Goal: Task Accomplishment & Management: Manage account settings

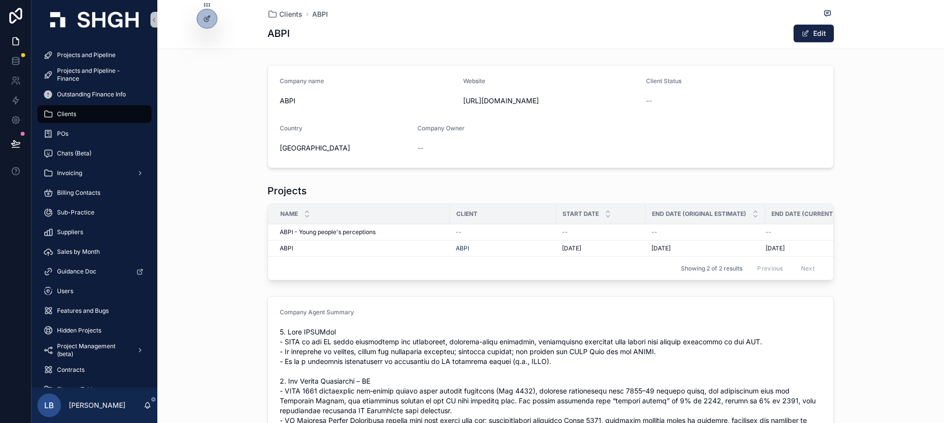
scroll to position [144, 0]
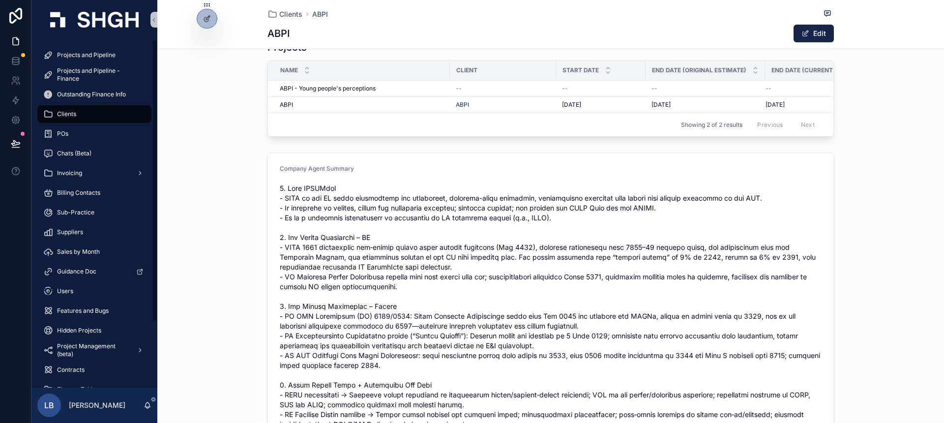
click at [86, 118] on div "Clients" at bounding box center [94, 114] width 102 height 16
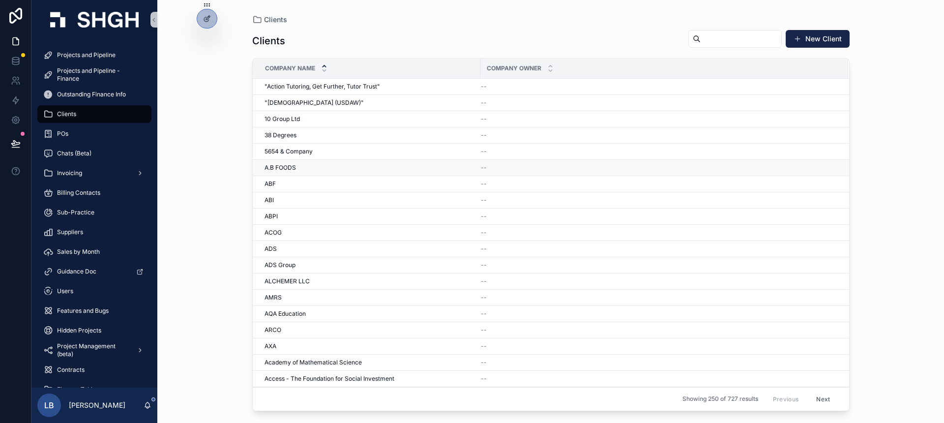
click at [338, 169] on div "A.B FOODS A.B FOODS" at bounding box center [370, 168] width 210 height 8
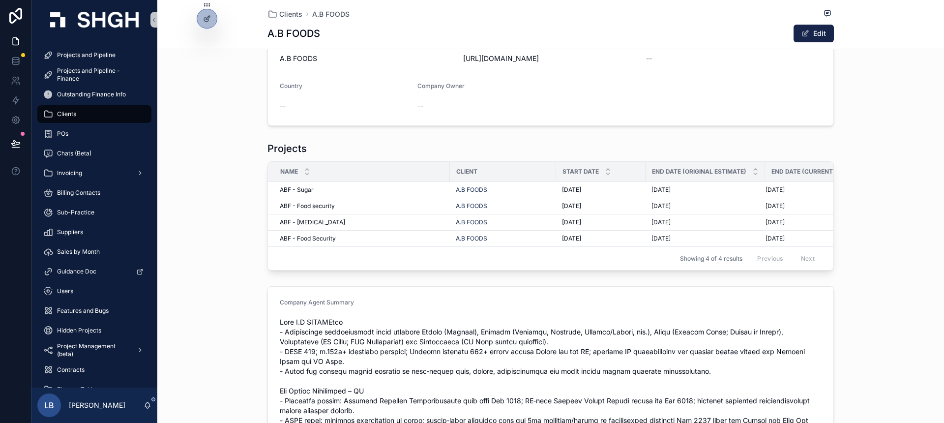
scroll to position [92, 0]
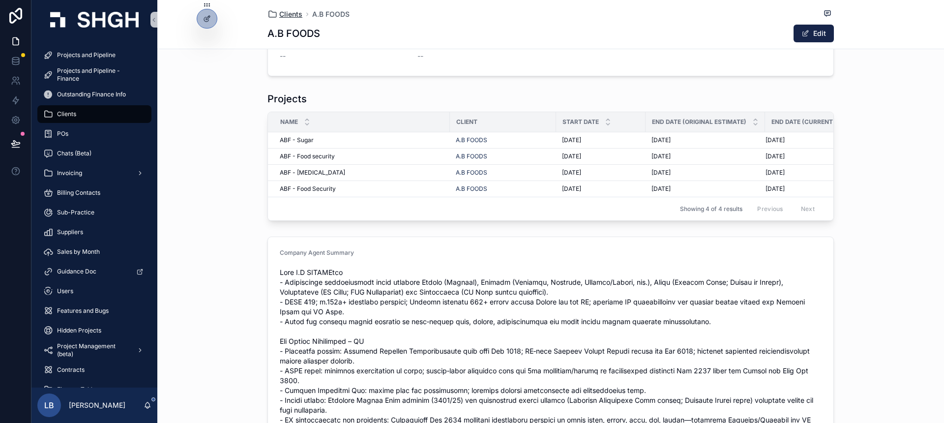
click at [288, 11] on span "Clients" at bounding box center [290, 14] width 23 height 10
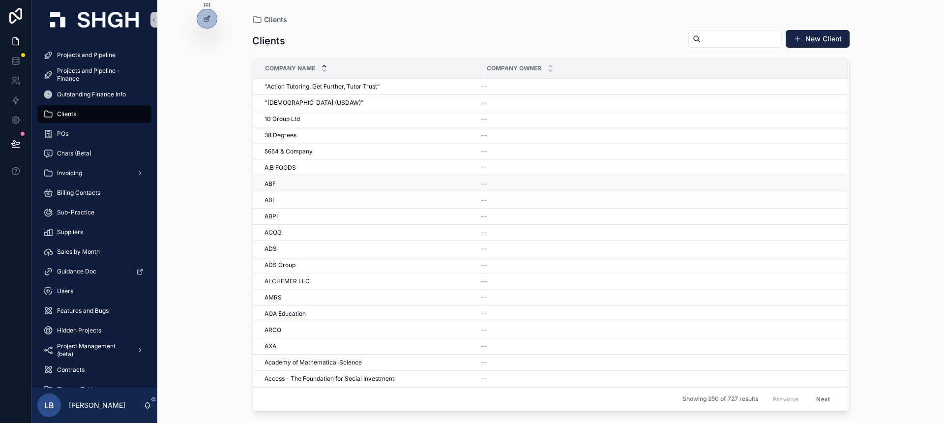
click at [279, 185] on div "ABF ABF" at bounding box center [370, 184] width 210 height 8
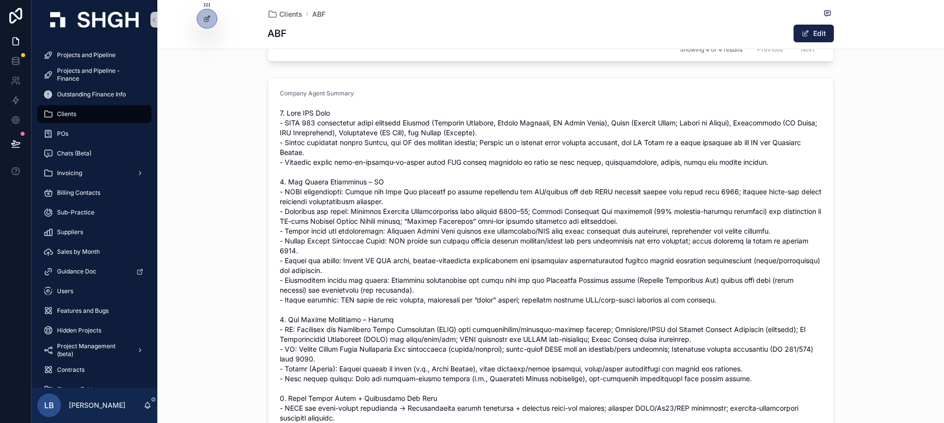
scroll to position [236, 0]
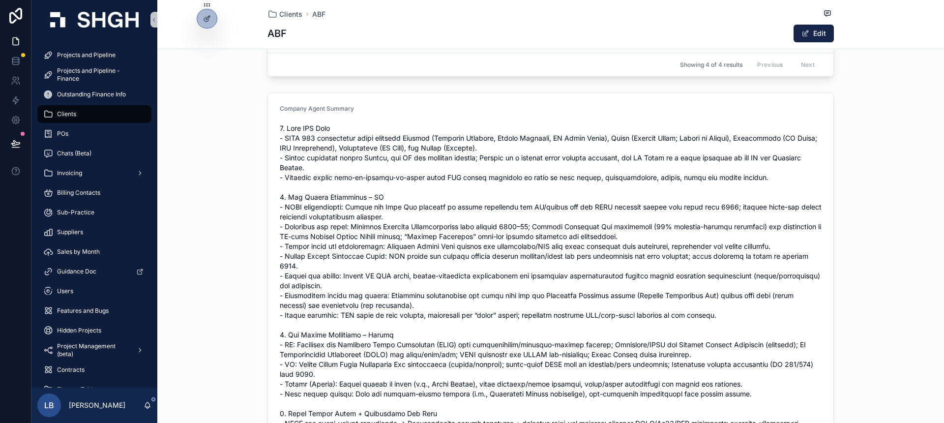
click at [554, 180] on span "scrollable content" at bounding box center [551, 354] width 542 height 462
click at [472, 237] on span "scrollable content" at bounding box center [551, 354] width 542 height 462
click at [775, 180] on span "scrollable content" at bounding box center [551, 354] width 542 height 462
click at [825, 23] on div "Clients ABF ABF Edit" at bounding box center [551, 24] width 566 height 49
click at [210, 23] on div at bounding box center [207, 18] width 20 height 19
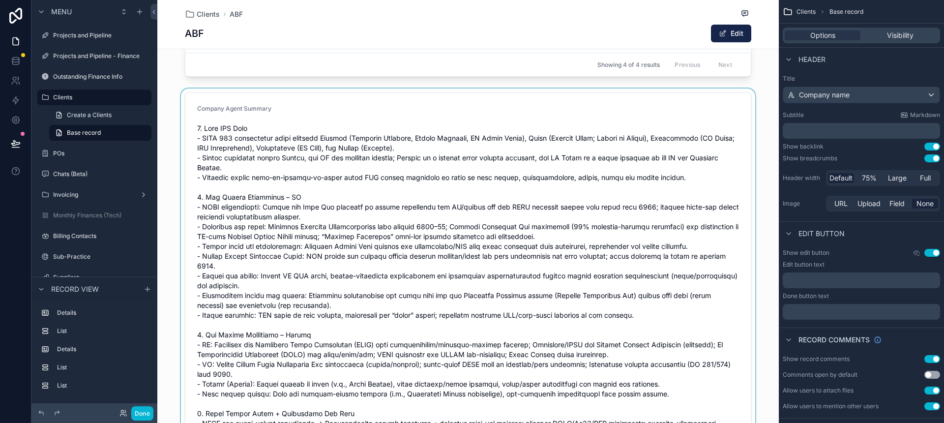
click at [504, 150] on div "scrollable content" at bounding box center [468, 347] width 622 height 516
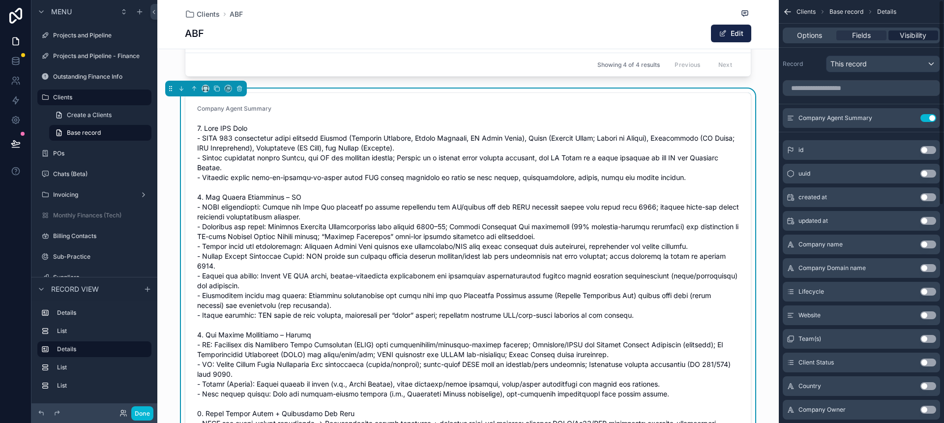
click at [914, 37] on span "Visibility" at bounding box center [913, 35] width 27 height 10
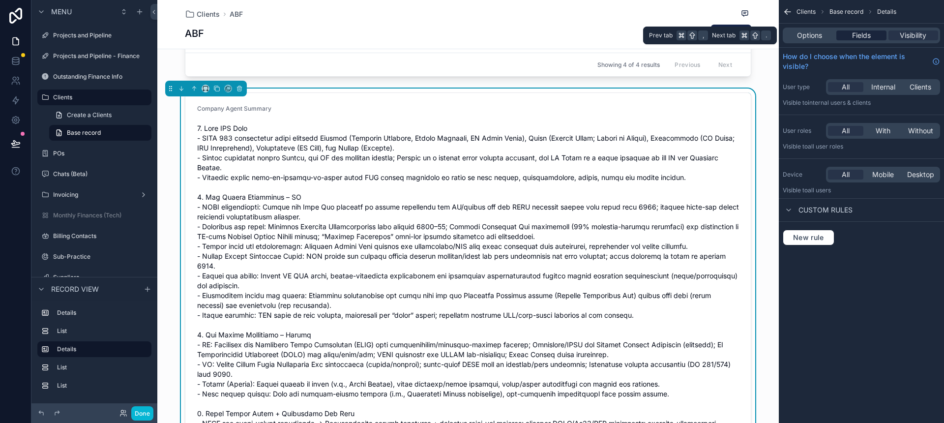
click at [879, 38] on div "Fields" at bounding box center [861, 35] width 50 height 10
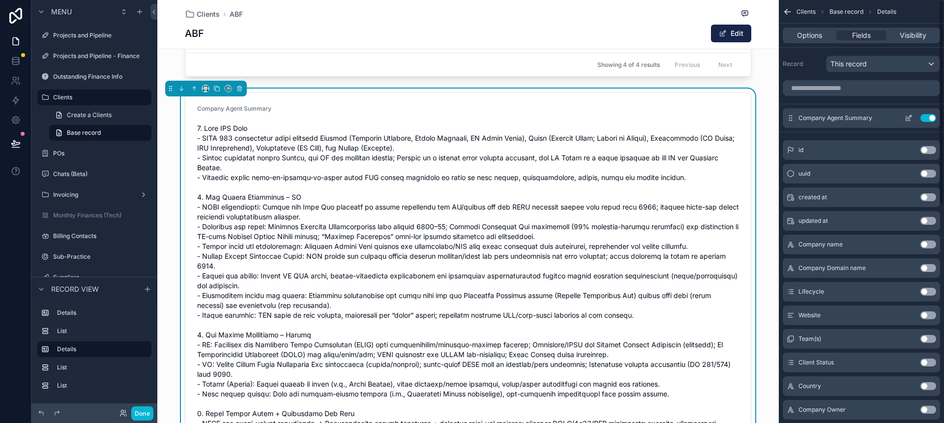
click at [909, 117] on icon "scrollable content" at bounding box center [909, 118] width 8 height 8
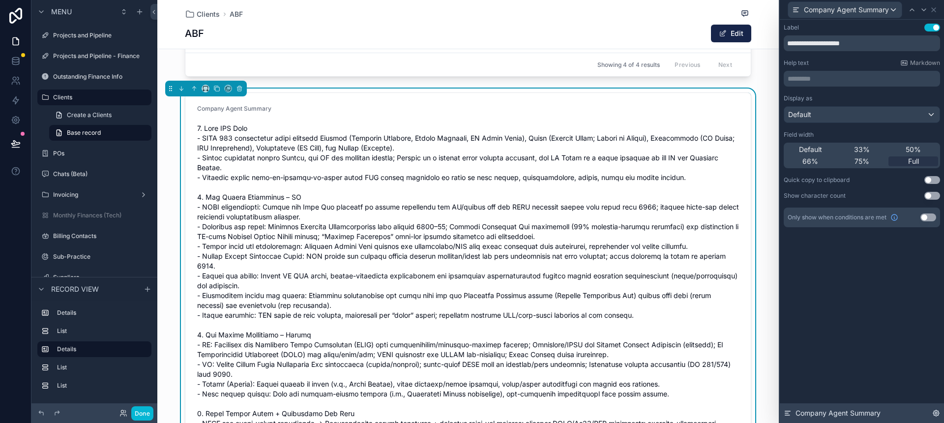
click at [937, 411] on icon at bounding box center [936, 413] width 6 height 6
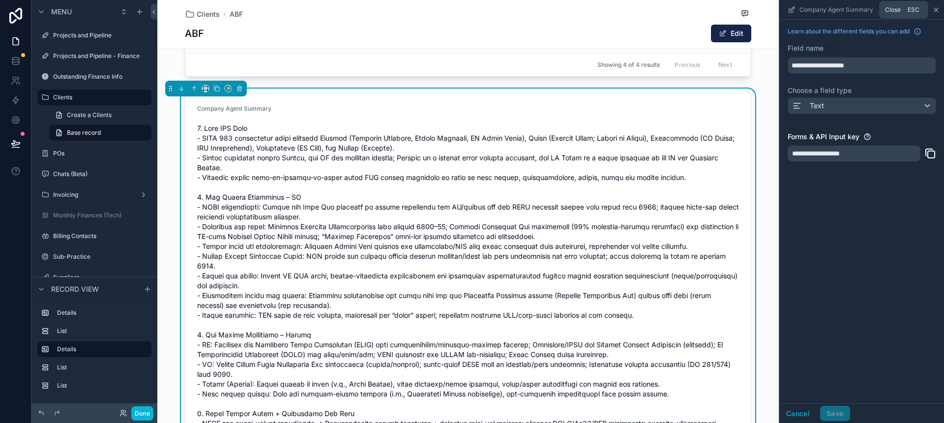
click at [937, 8] on icon "scrollable content" at bounding box center [936, 10] width 4 height 4
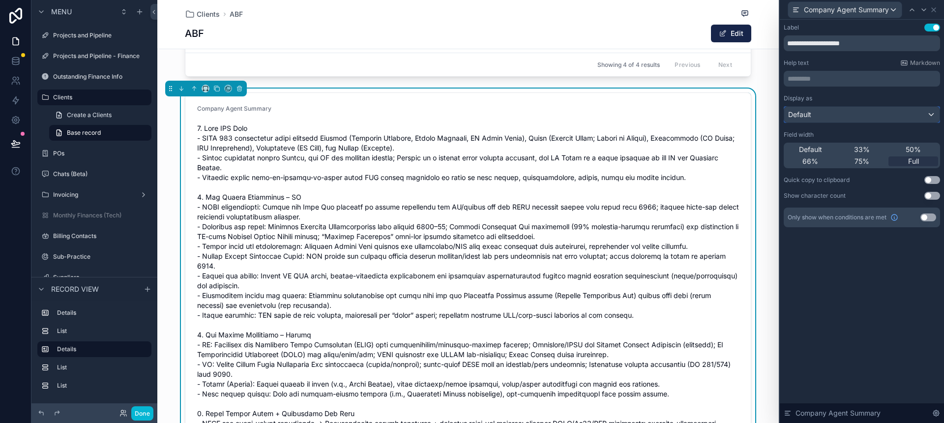
click at [871, 115] on div "Default" at bounding box center [861, 115] width 155 height 16
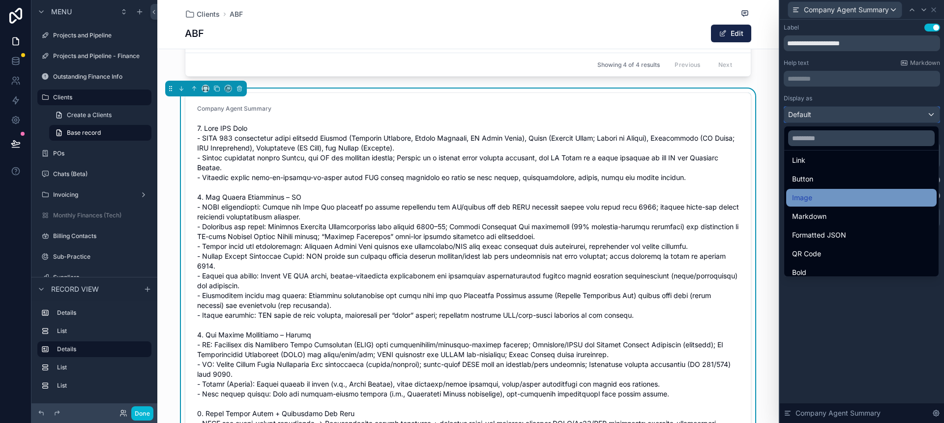
scroll to position [30, 0]
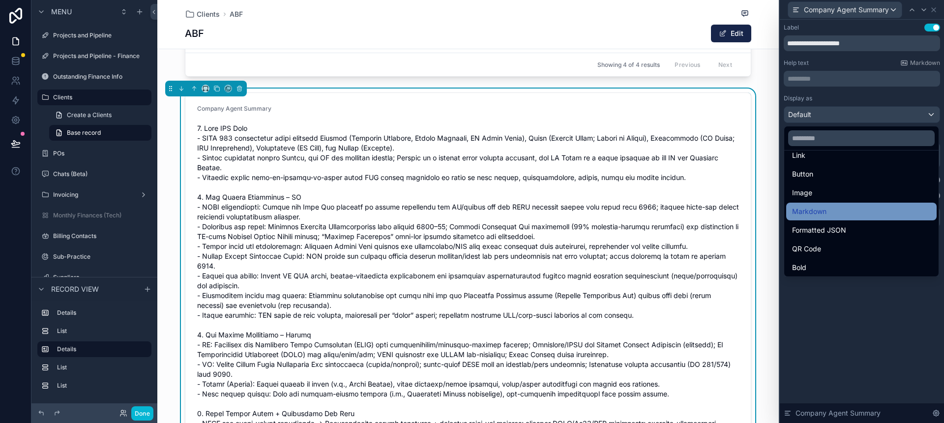
click at [858, 214] on div "Markdown" at bounding box center [861, 212] width 139 height 12
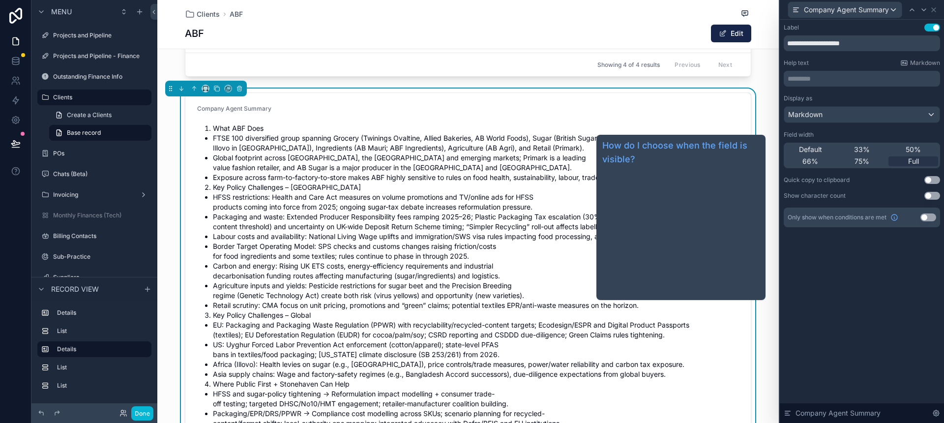
click at [859, 284] on div "**********" at bounding box center [862, 221] width 164 height 403
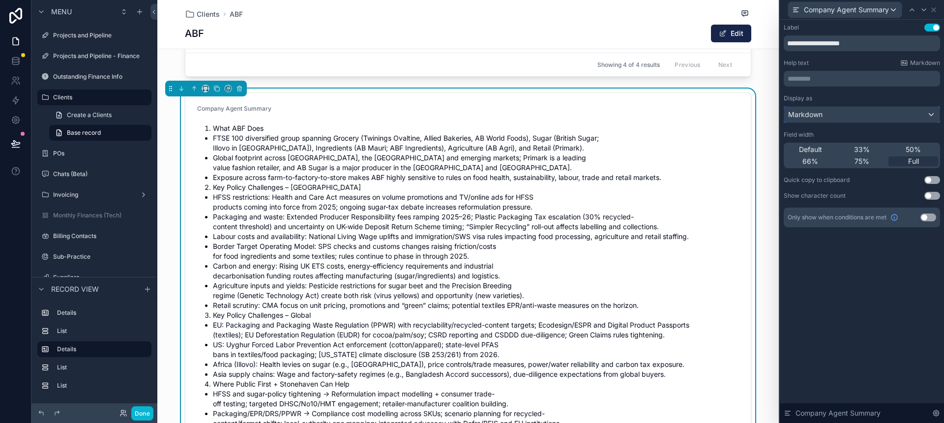
click at [880, 118] on div "Markdown" at bounding box center [861, 115] width 155 height 16
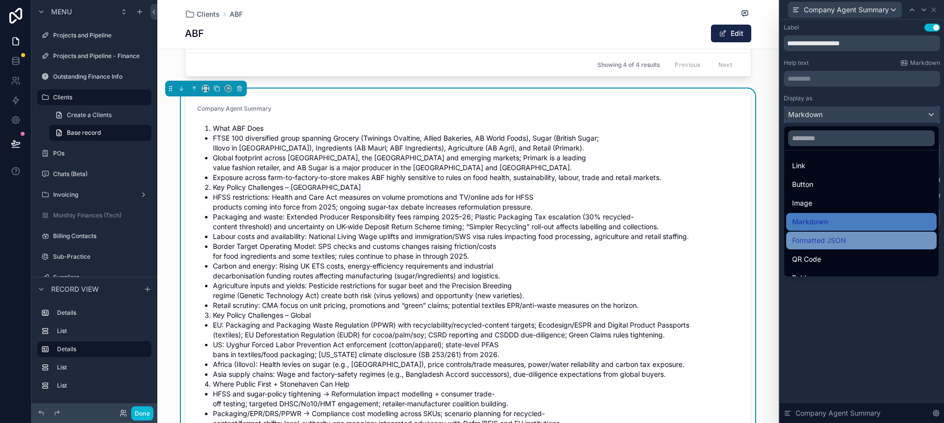
scroll to position [22, 0]
click at [864, 234] on div "Formatted JSON" at bounding box center [861, 239] width 139 height 12
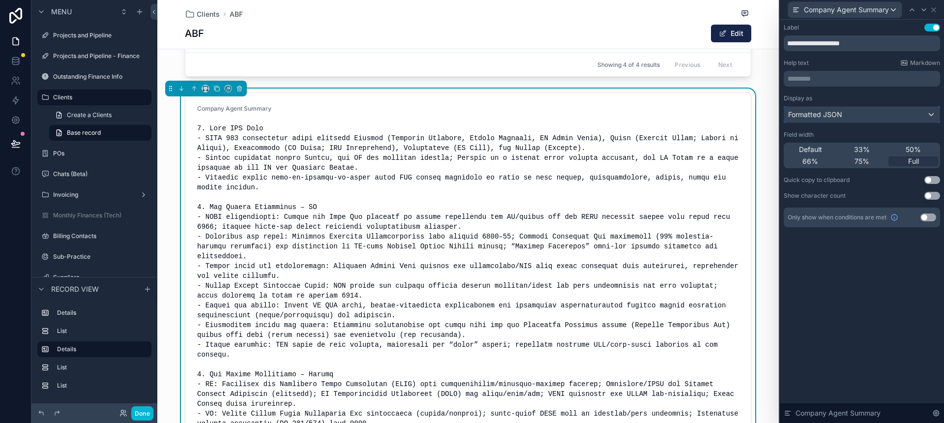
click at [888, 119] on div "Formatted JSON" at bounding box center [861, 115] width 155 height 16
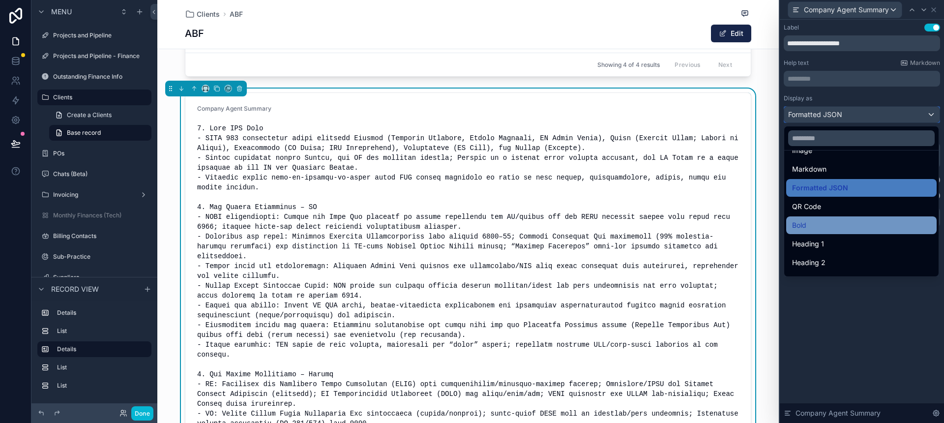
scroll to position [107, 0]
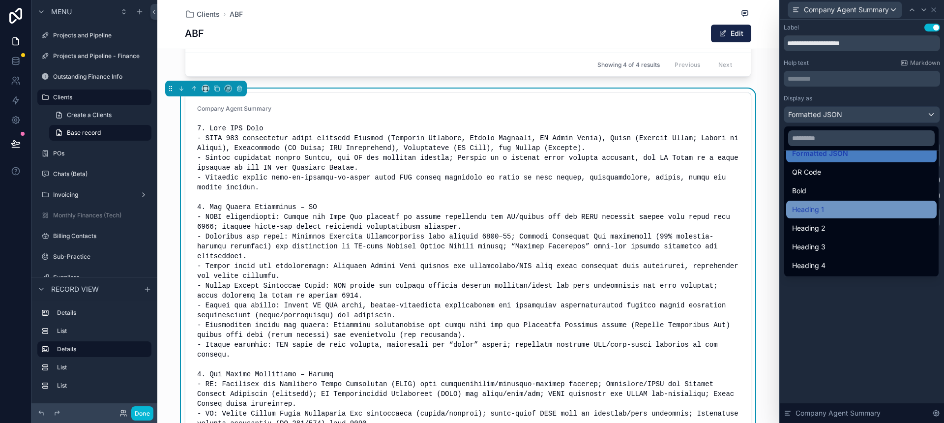
click at [867, 208] on div "Heading 1" at bounding box center [861, 210] width 139 height 12
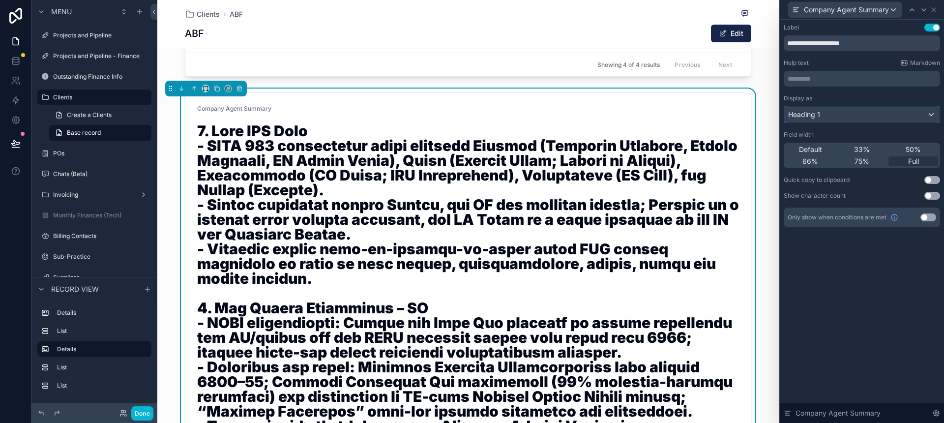
click at [890, 112] on div "Heading 1" at bounding box center [861, 115] width 155 height 16
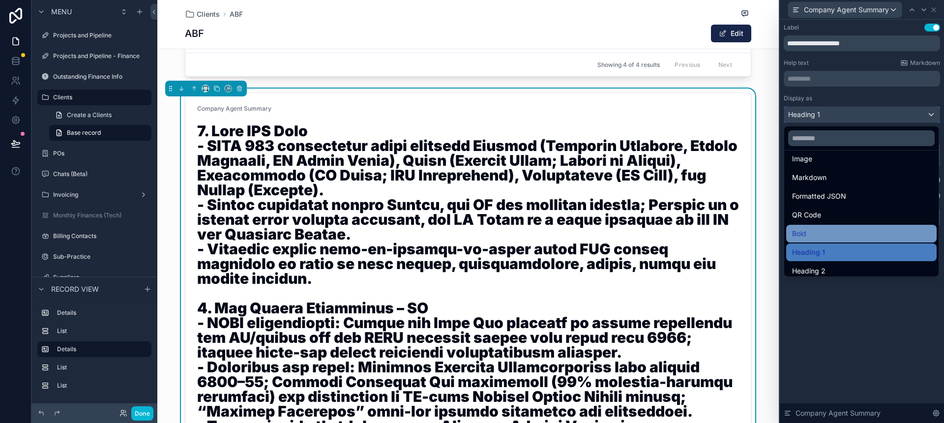
scroll to position [37, 0]
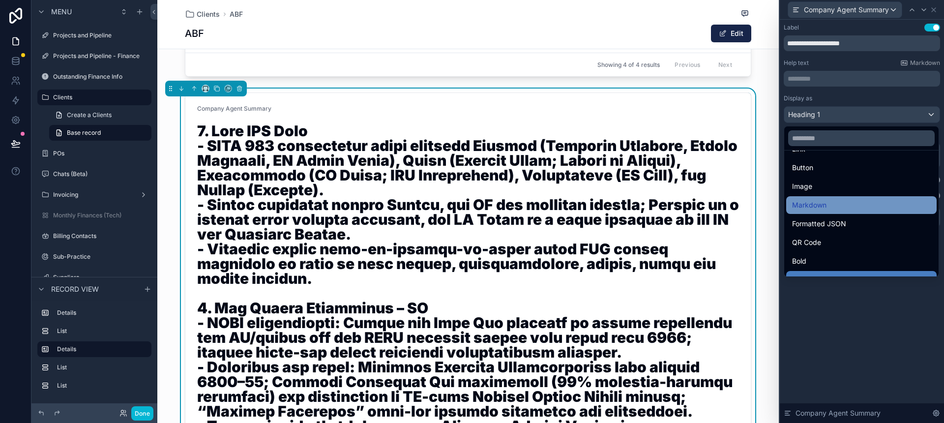
click at [865, 207] on div "Markdown" at bounding box center [861, 205] width 139 height 12
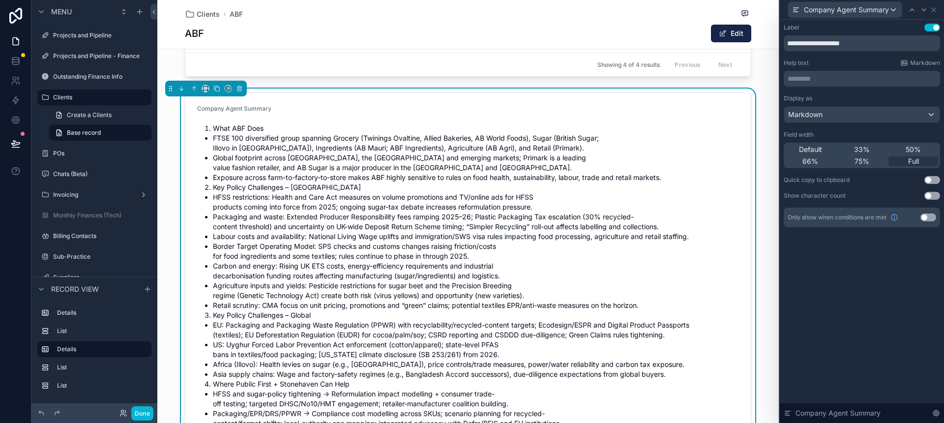
click at [871, 337] on div "**********" at bounding box center [862, 221] width 164 height 403
click at [934, 9] on icon at bounding box center [934, 10] width 4 height 4
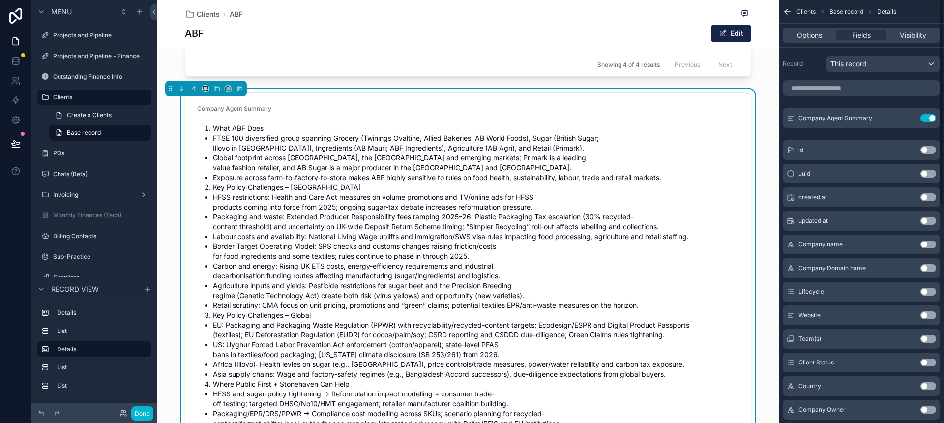
click at [380, 214] on li "Packaging and waste: Extended Producer Responsibility fees ramping 2025–26; Pla…" at bounding box center [476, 222] width 526 height 20
click at [230, 179] on li "Exposure across farm-to-factory-to-store makes ABF highly sensitive to rules on…" at bounding box center [476, 178] width 526 height 10
click at [255, 296] on li "Agriculture inputs and yields: Pesticide restrictions for sugar beet and the Pr…" at bounding box center [476, 291] width 526 height 20
click at [145, 411] on button "Done" at bounding box center [142, 413] width 22 height 14
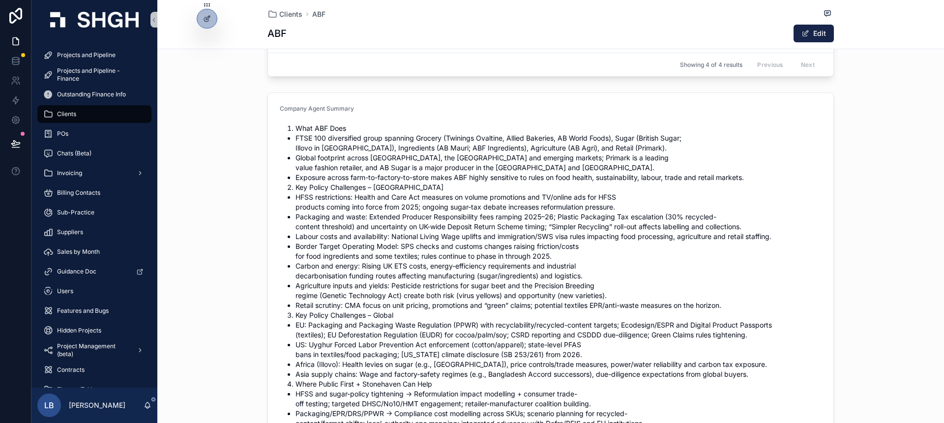
click at [328, 224] on li "Packaging and waste: Extended Producer Responsibility fees ramping 2025–26; Pla…" at bounding box center [559, 222] width 526 height 20
click at [268, 145] on form "Company Agent Summary What ABF Does FTSE 100 diversified group spanning Grocery…" at bounding box center [551, 337] width 566 height 488
click at [240, 121] on div "Company Agent Summary What ABF Does FTSE 100 diversified group spanning Grocery…" at bounding box center [550, 337] width 787 height 497
click at [247, 111] on div "Company Agent Summary What ABF Does FTSE 100 diversified group spanning Grocery…" at bounding box center [550, 337] width 787 height 497
click at [337, 149] on li "FTSE 100 diversified group spanning Grocery (Twinings Ovaltine, Allied Bakeries…" at bounding box center [559, 143] width 526 height 20
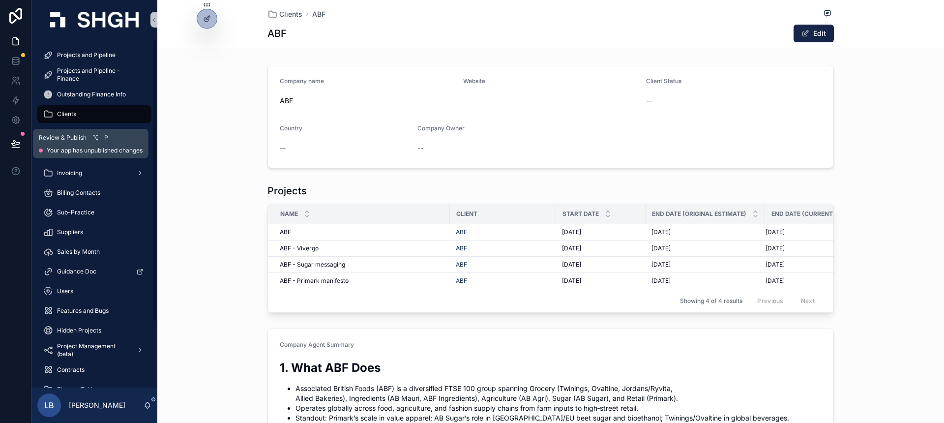
click at [13, 144] on icon at bounding box center [15, 143] width 8 height 5
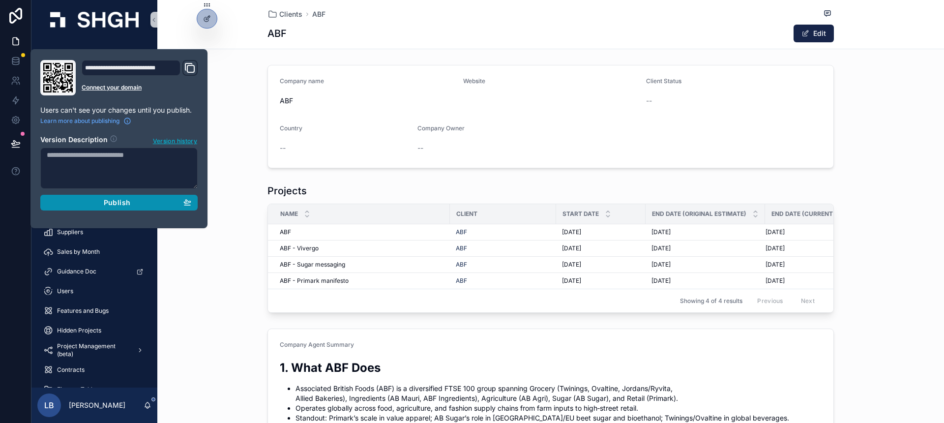
click at [108, 200] on span "Publish" at bounding box center [117, 202] width 27 height 9
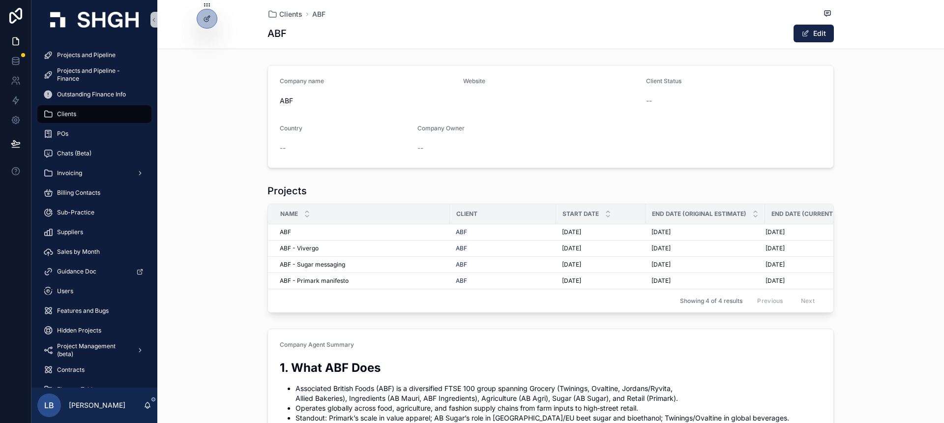
click at [228, 127] on div "Company name ABF Website Client Status -- Country -- Company Owner --" at bounding box center [550, 116] width 787 height 111
